Goal: Task Accomplishment & Management: Manage account settings

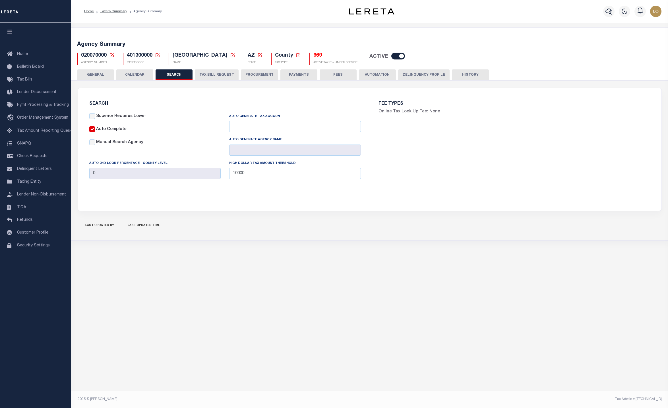
click at [157, 54] on icon at bounding box center [158, 55] width 4 height 4
click at [180, 77] on input "Payee Code" at bounding box center [201, 75] width 68 height 11
paste input "060090106"
type input "060090106"
click at [213, 86] on button "Ok" at bounding box center [221, 90] width 28 height 11
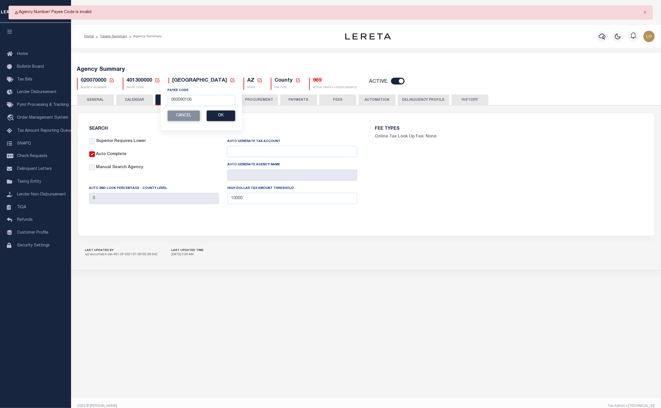
click at [115, 75] on div "020070000 Agency Number Edit Cancel Ok" at bounding box center [366, 81] width 587 height 17
click at [110, 79] on icon at bounding box center [112, 80] width 4 height 4
click at [154, 98] on input "Agency Number" at bounding box center [179, 100] width 114 height 11
paste input "060090106"
type input "060090106"
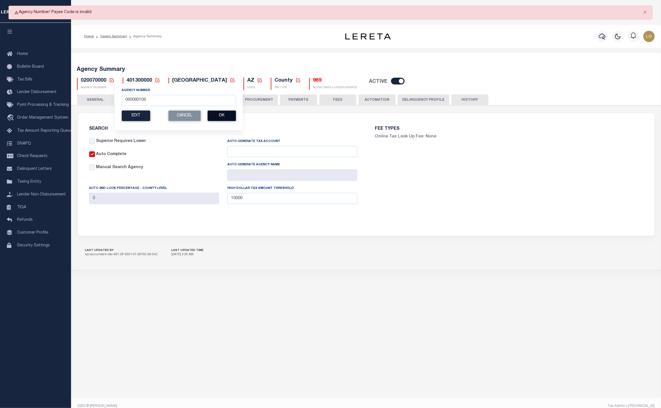
click at [221, 119] on button "Ok" at bounding box center [222, 115] width 28 height 11
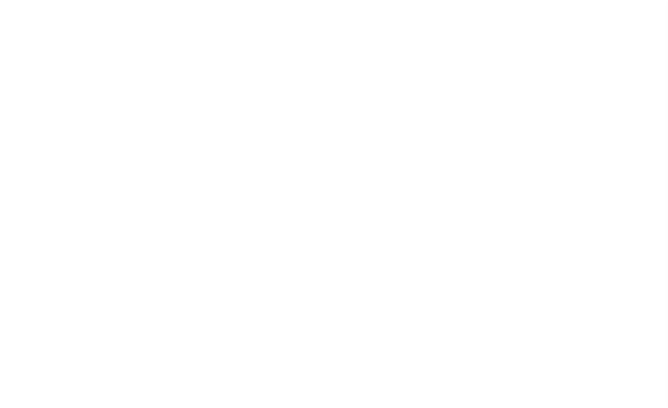
checkbox input "false"
type input "13000"
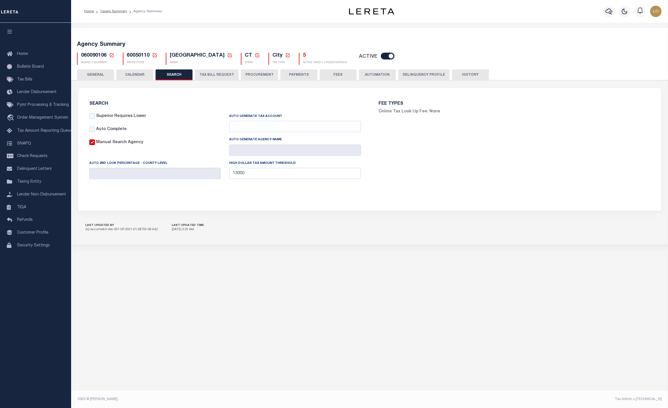
click at [381, 55] on input "checkbox" at bounding box center [388, 56] width 14 height 7
checkbox input "false"
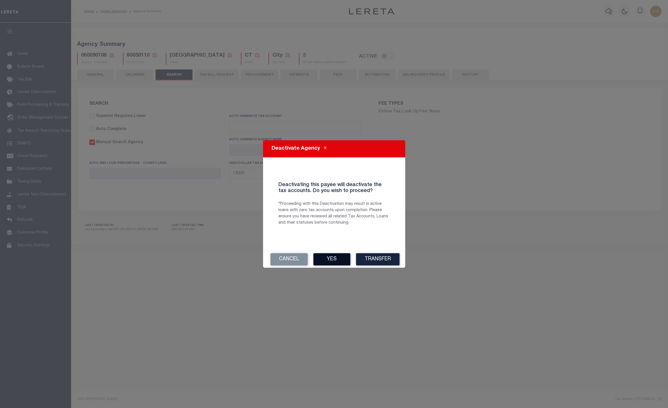
click at [328, 258] on button "Yes" at bounding box center [331, 259] width 37 height 12
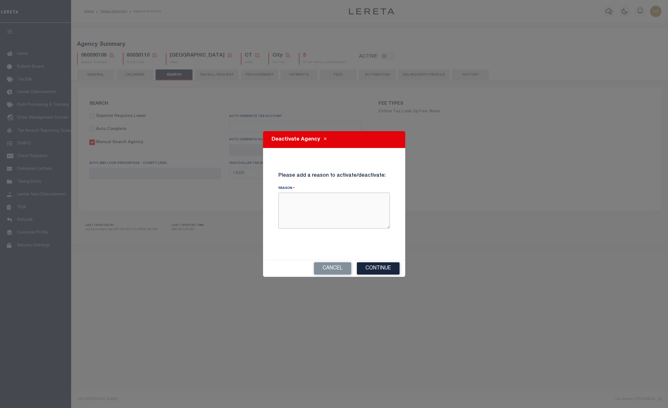
click at [344, 203] on textarea "Reason" at bounding box center [333, 211] width 111 height 36
type textarea "test"
click at [386, 269] on button "Continue" at bounding box center [378, 268] width 43 height 12
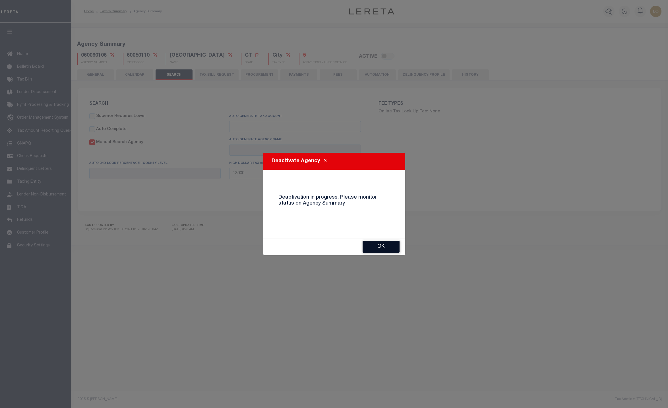
click at [377, 249] on button "OK" at bounding box center [381, 247] width 37 height 12
checkbox input "true"
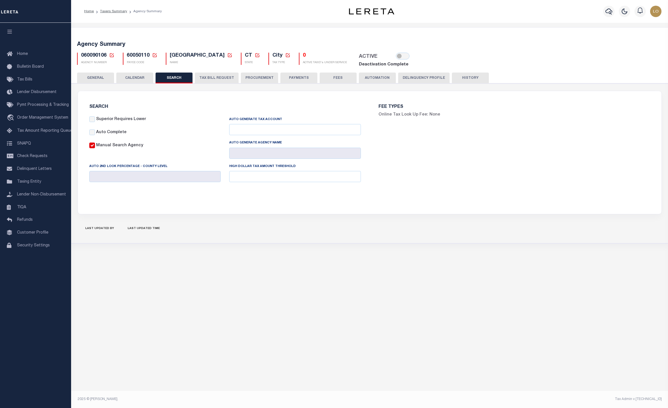
checkbox input "false"
type input "13000"
click at [396, 57] on input "checkbox" at bounding box center [403, 56] width 14 height 7
checkbox input "true"
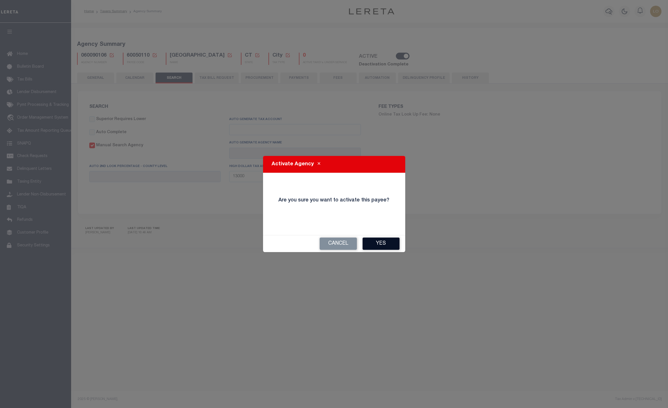
click at [386, 241] on button "Yes" at bounding box center [381, 243] width 37 height 12
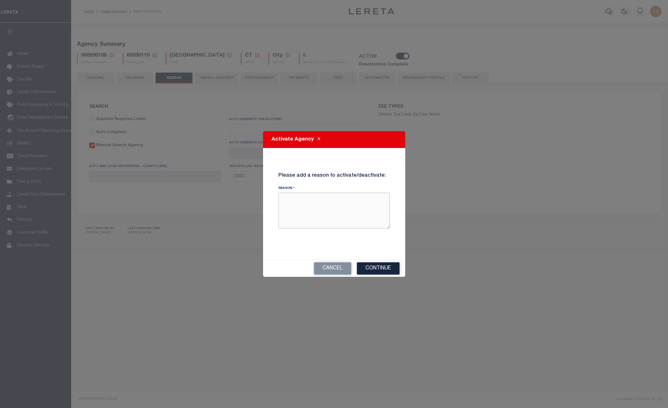
click at [366, 197] on textarea "Reason" at bounding box center [333, 211] width 111 height 36
type textarea "test"
click at [379, 271] on button "Continue" at bounding box center [378, 268] width 43 height 12
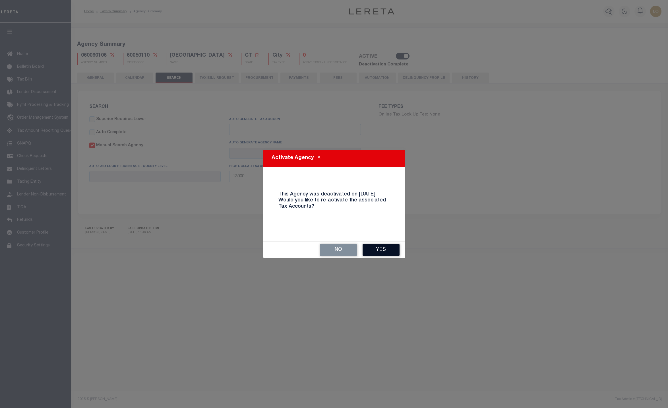
click at [394, 249] on button "Yes" at bounding box center [381, 250] width 37 height 12
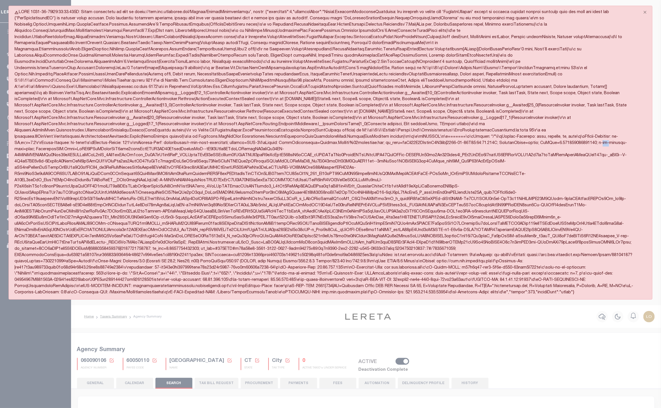
drag, startPoint x: 411, startPoint y: 136, endPoint x: 417, endPoint y: 135, distance: 5.2
click at [417, 135] on invoke at bounding box center [324, 208] width 619 height 172
click at [646, 11] on button "Close" at bounding box center [645, 12] width 14 height 13
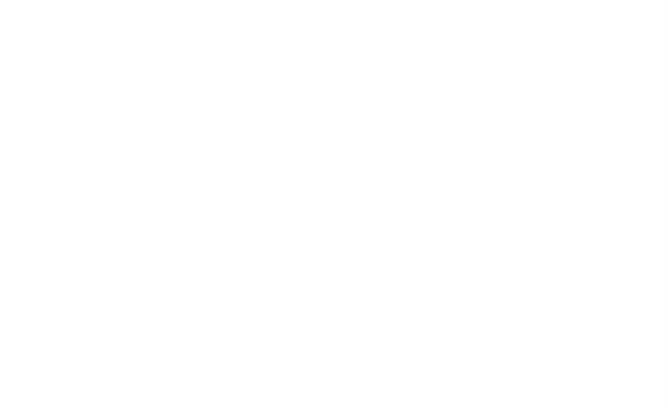
checkbox input "false"
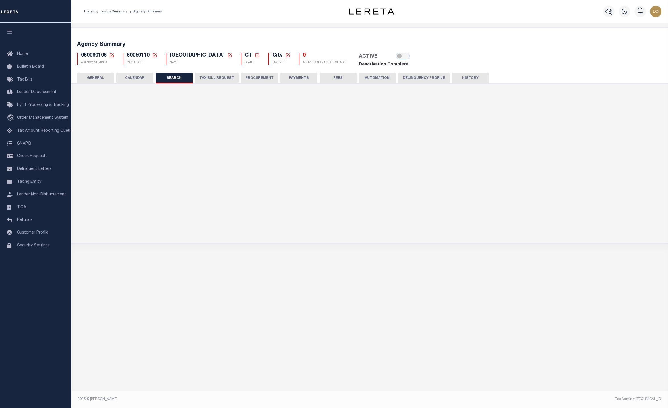
checkbox input "false"
type input "13000"
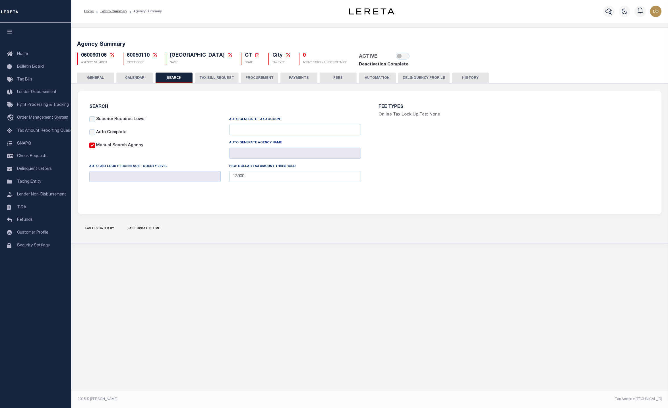
click at [98, 57] on span "060090106" at bounding box center [94, 55] width 26 height 5
copy h5 "060090106"
click at [324, 306] on div "Agency Summary 060090106 Agency Number Edit Cancel Ok New Agency Number Cancel …" at bounding box center [369, 206] width 597 height 367
